Goal: Contribute content

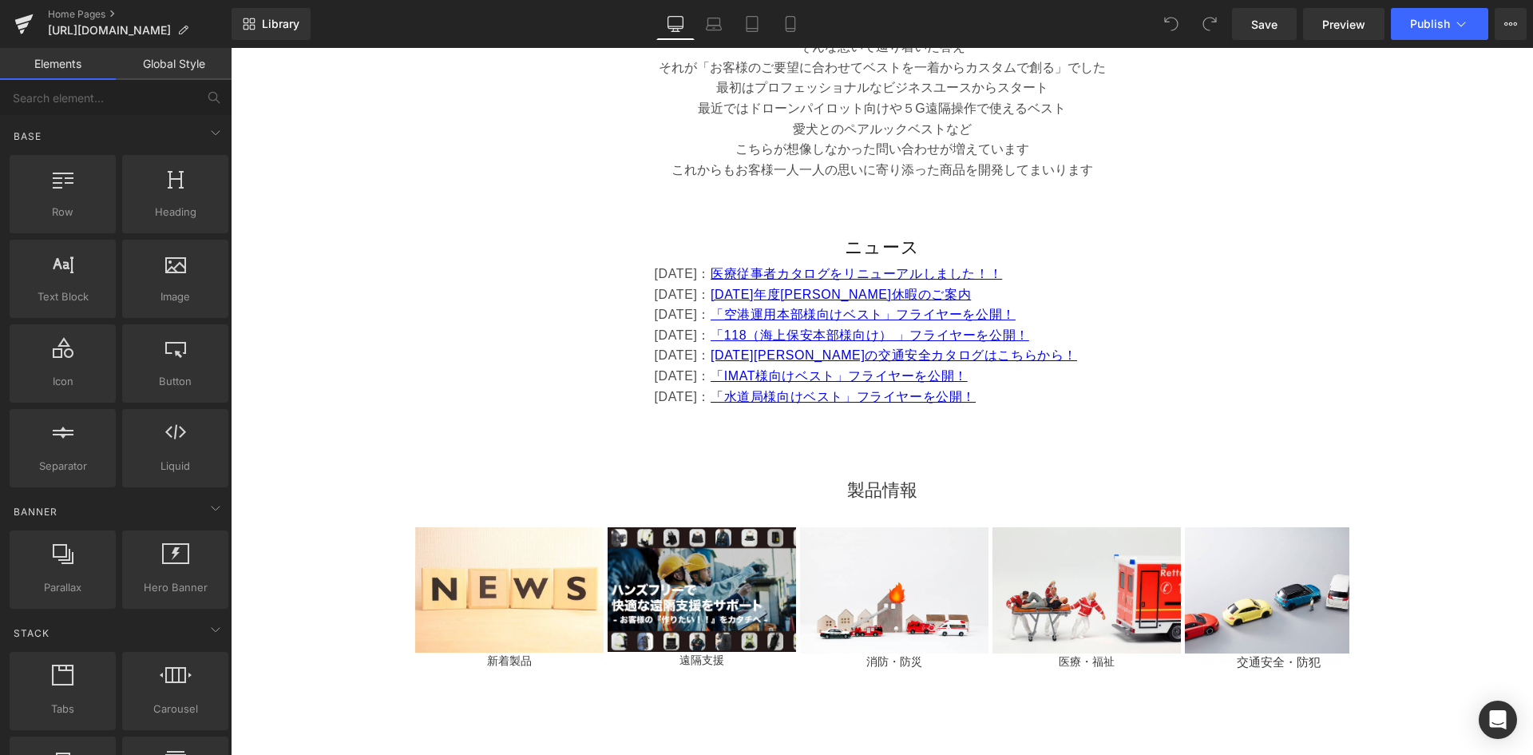
scroll to position [719, 0]
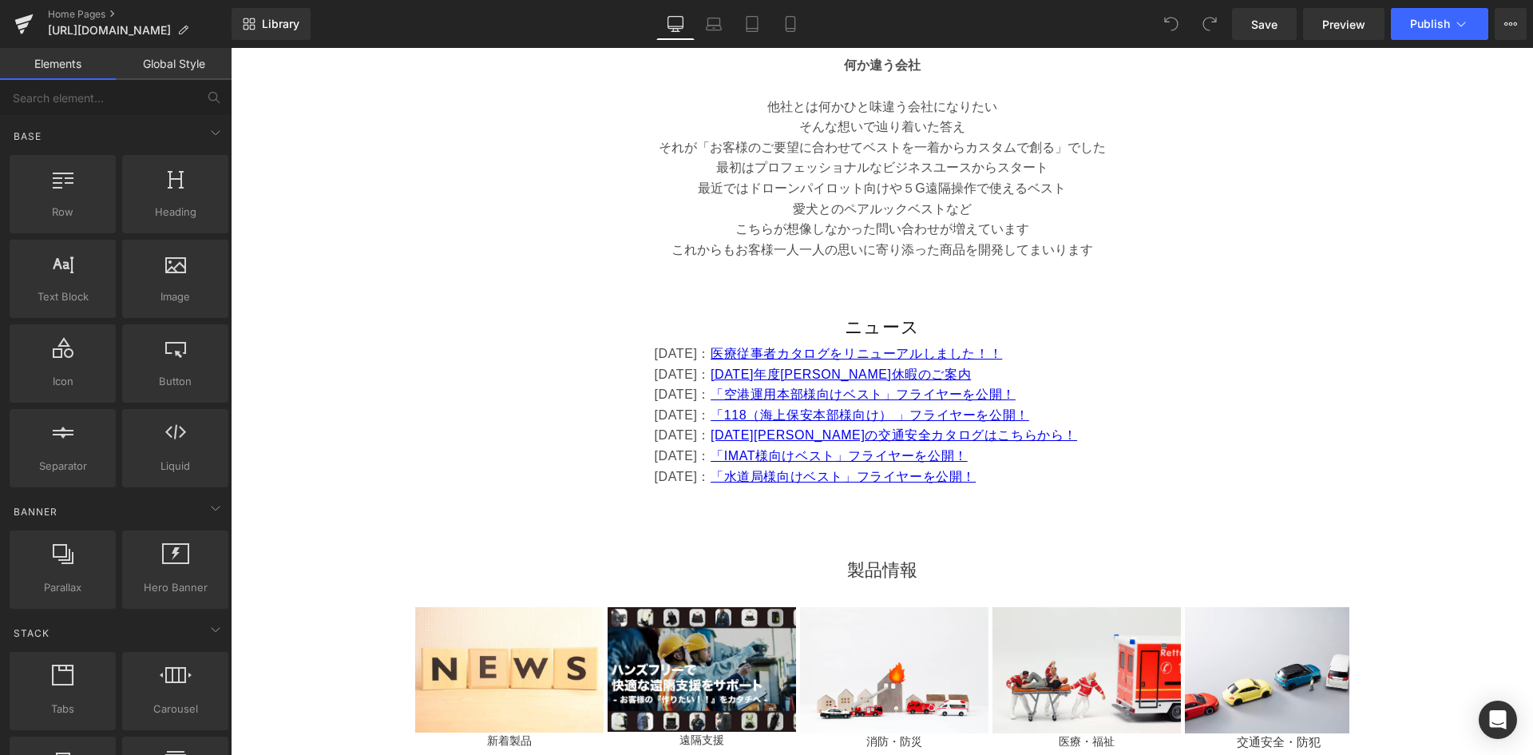
click at [663, 370] on font "[DATE]：" at bounding box center [683, 374] width 57 height 14
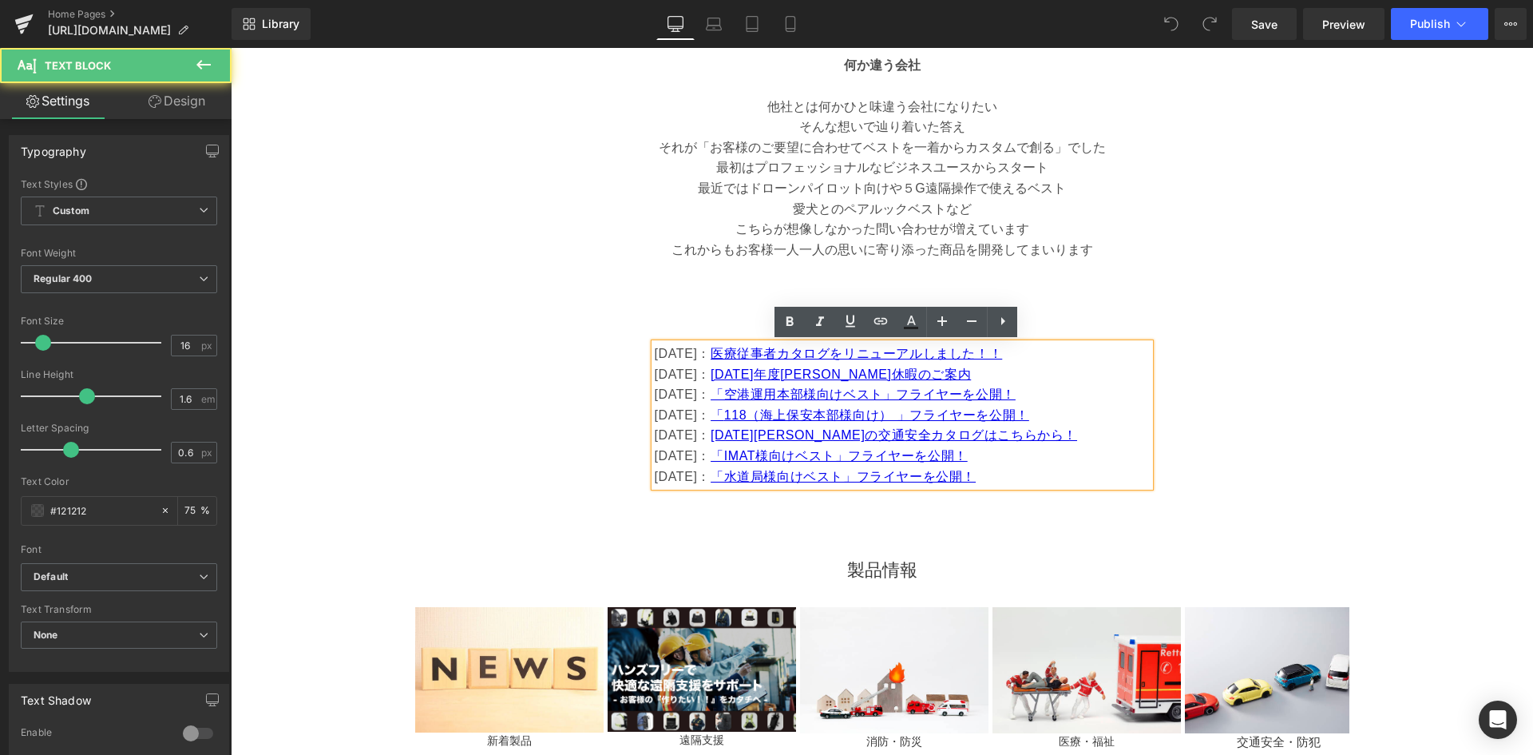
click at [655, 359] on font "[DATE]：" at bounding box center [683, 354] width 57 height 14
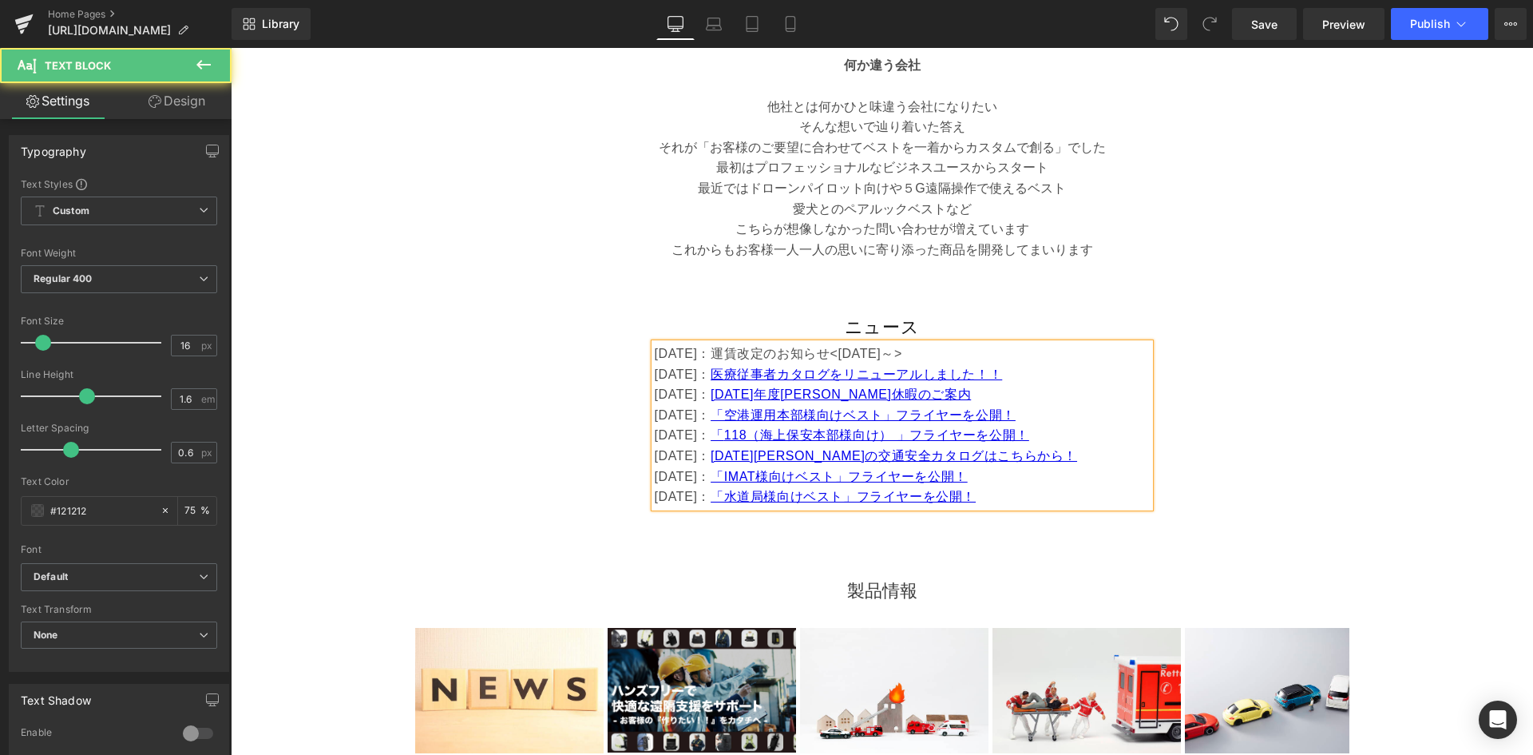
drag, startPoint x: 727, startPoint y: 355, endPoint x: 980, endPoint y: 359, distance: 253.1
click at [995, 353] on p "[DATE]：運賃改定のお知らせ<[DATE]～>" at bounding box center [902, 353] width 495 height 21
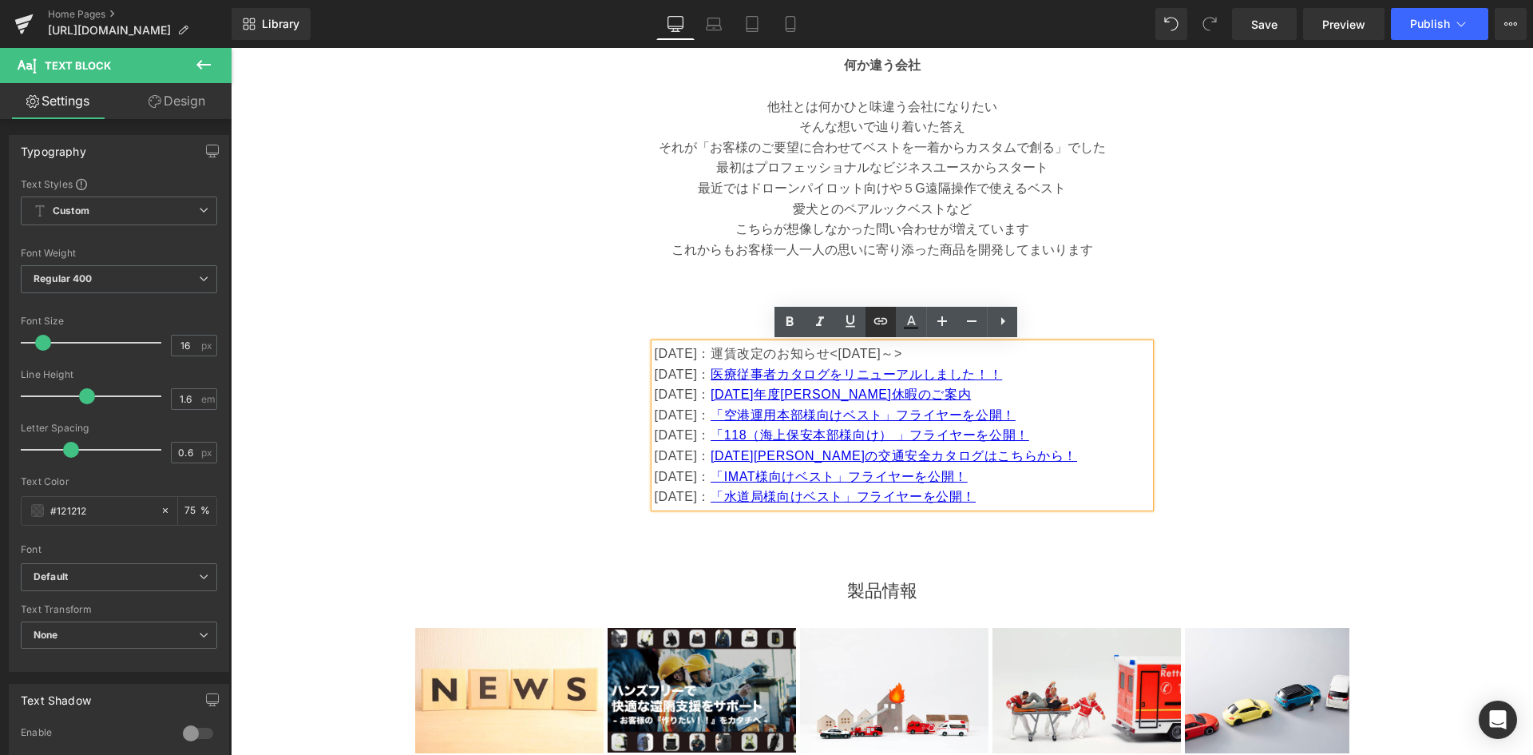
click at [882, 323] on icon at bounding box center [881, 321] width 14 height 6
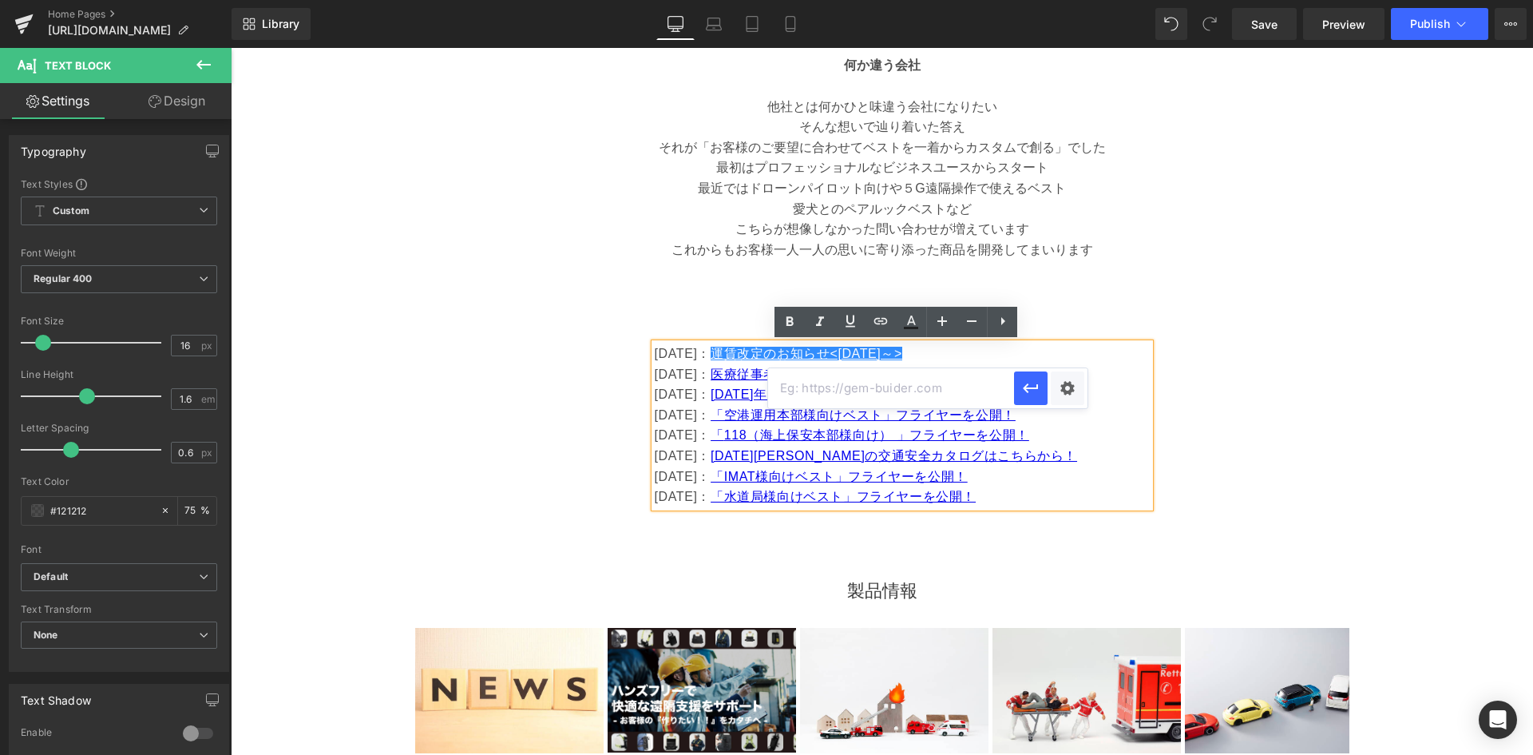
click at [981, 392] on input "text" at bounding box center [891, 388] width 246 height 40
paste input "[URL][PERSON_NAME][DOMAIN_NAME]"
type input "[URL][PERSON_NAME][DOMAIN_NAME]"
click at [1023, 387] on icon "button" at bounding box center [1030, 387] width 19 height 19
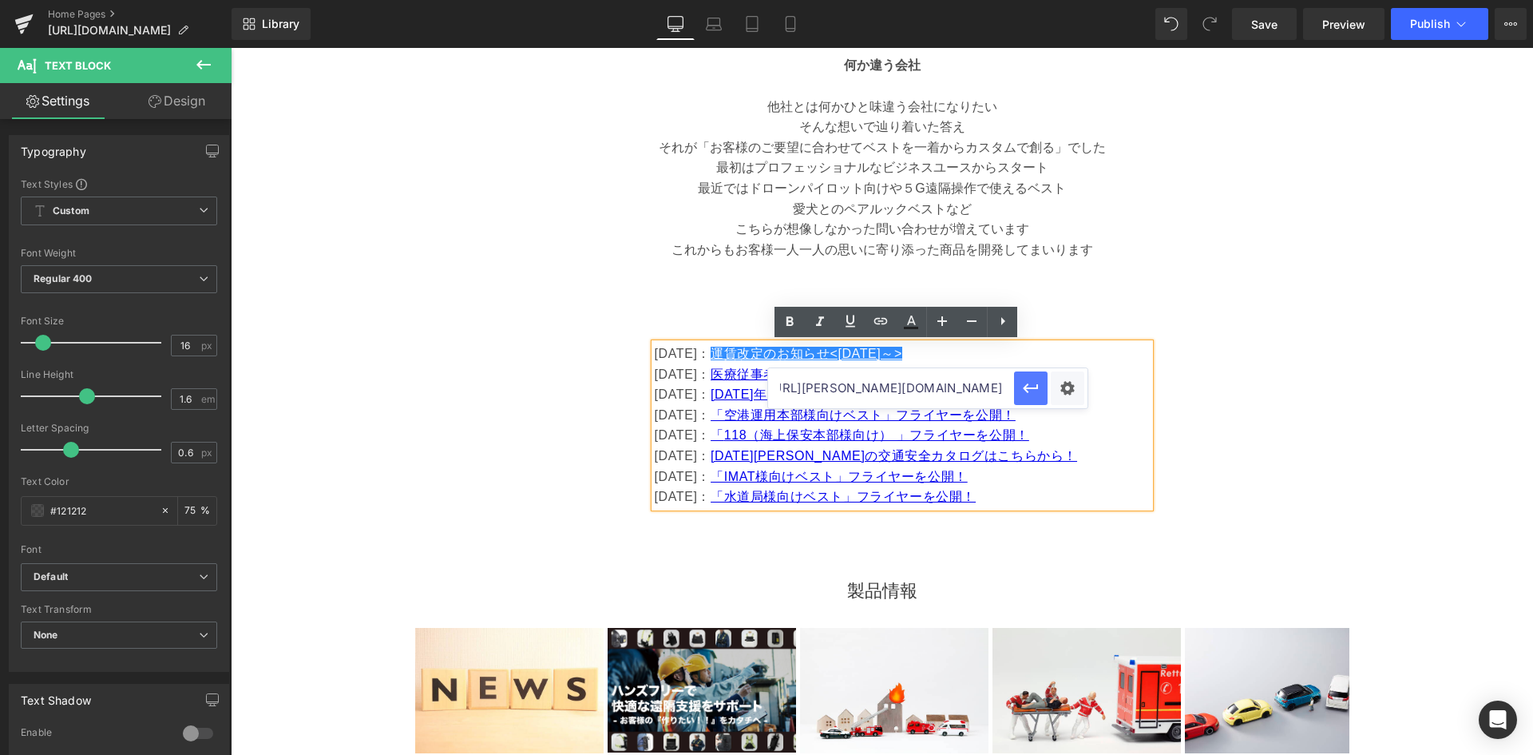
scroll to position [0, 0]
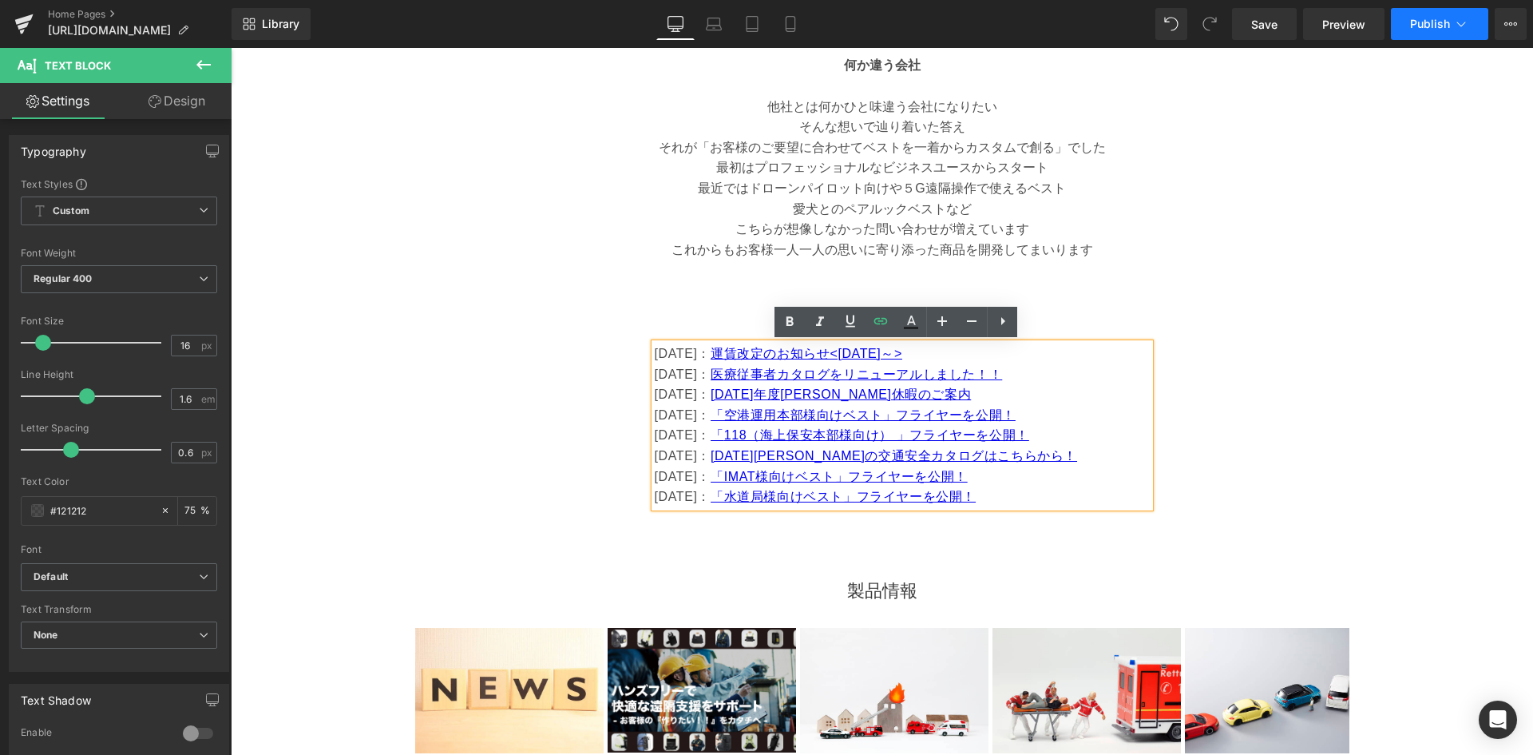
click at [1443, 23] on span "Publish" at bounding box center [1430, 24] width 40 height 13
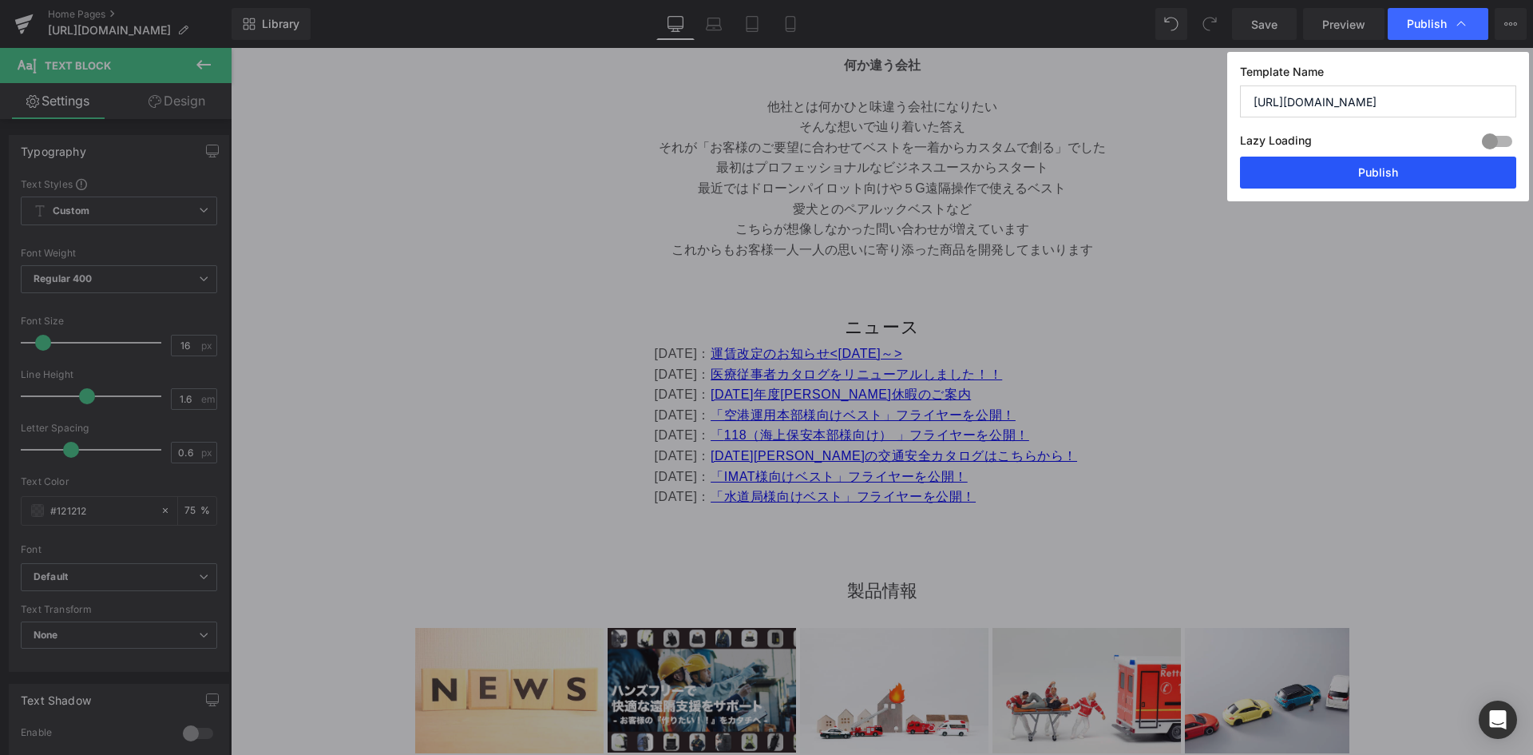
drag, startPoint x: 1385, startPoint y: 175, endPoint x: 697, endPoint y: 129, distance: 689.0
click at [1385, 175] on button "Publish" at bounding box center [1378, 173] width 276 height 32
